Goal: Task Accomplishment & Management: Manage account settings

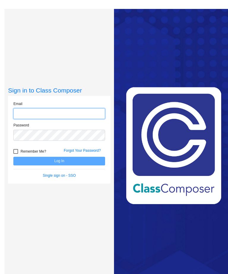
click at [78, 119] on input "email" at bounding box center [59, 113] width 92 height 11
type input "[EMAIL_ADDRESS][DOMAIN_NAME]"
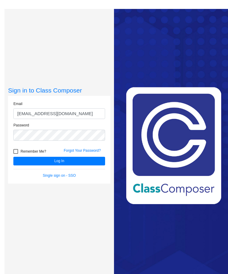
click at [83, 165] on button "Log In" at bounding box center [59, 161] width 92 height 9
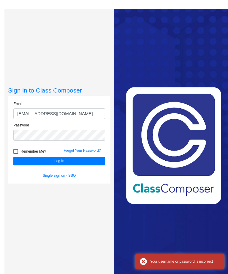
click at [97, 152] on link "Forgot Your Password?" at bounding box center [82, 150] width 37 height 4
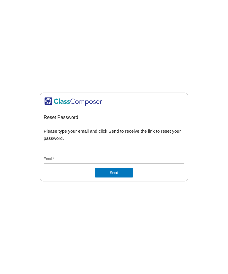
click at [129, 162] on input "Email *" at bounding box center [114, 159] width 141 height 5
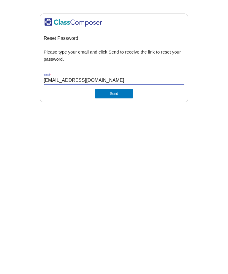
click at [124, 168] on button "Send" at bounding box center [114, 173] width 39 height 10
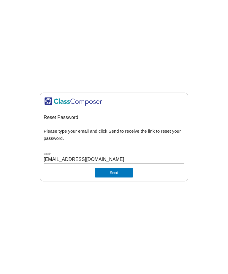
click at [58, 157] on input "[EMAIL_ADDRESS][DOMAIN_NAME]" at bounding box center [114, 159] width 141 height 5
click at [57, 157] on input "[EMAIL_ADDRESS][DOMAIN_NAME]" at bounding box center [114, 159] width 141 height 5
click at [56, 157] on input "[EMAIL_ADDRESS][DOMAIN_NAME]" at bounding box center [114, 159] width 141 height 5
type input "[EMAIL_ADDRESS][DOMAIN_NAME]"
click at [124, 168] on button "Send" at bounding box center [114, 173] width 39 height 10
